Goal: Task Accomplishment & Management: Use online tool/utility

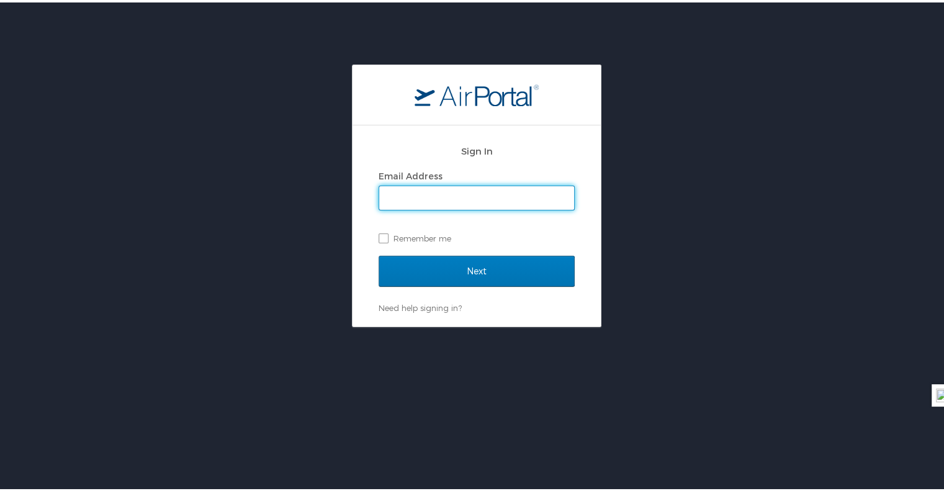
type input "kathryn.exposito@jobot.com"
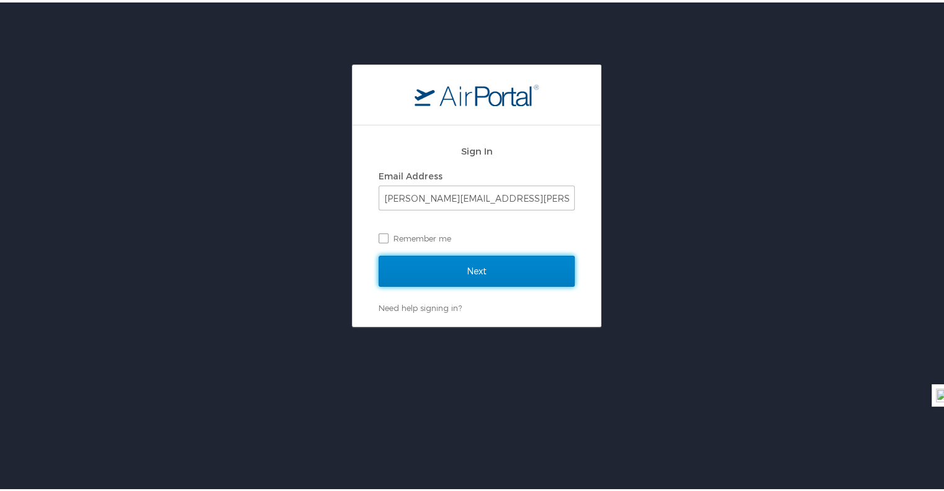
click at [442, 270] on input "Next" at bounding box center [477, 268] width 196 height 31
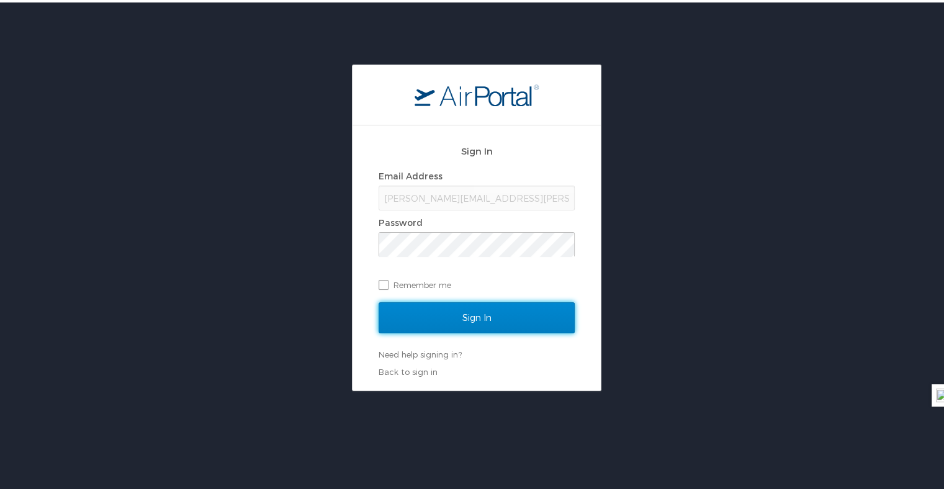
click at [436, 326] on input "Sign In" at bounding box center [477, 315] width 196 height 31
